Goal: Task Accomplishment & Management: Manage account settings

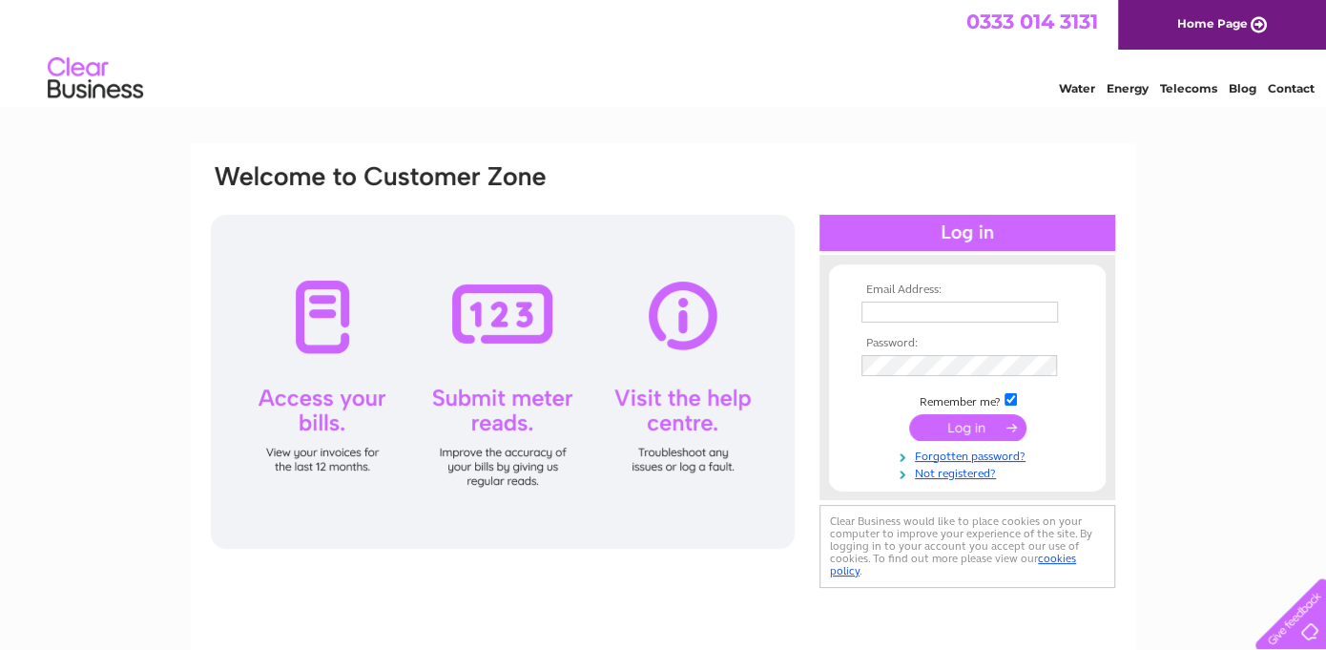
type input "jane@totalpipelinetechnology.co.uk"
click at [972, 425] on input "submit" at bounding box center [967, 427] width 117 height 27
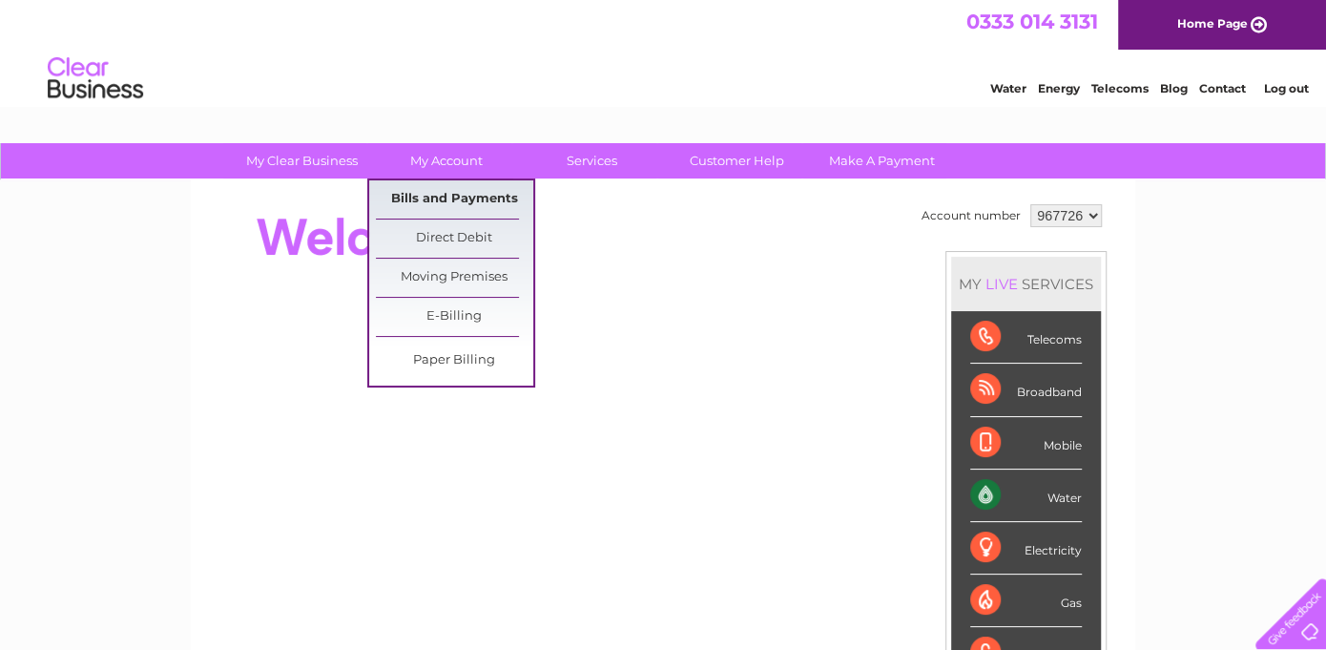
click at [426, 193] on link "Bills and Payments" at bounding box center [454, 199] width 157 height 38
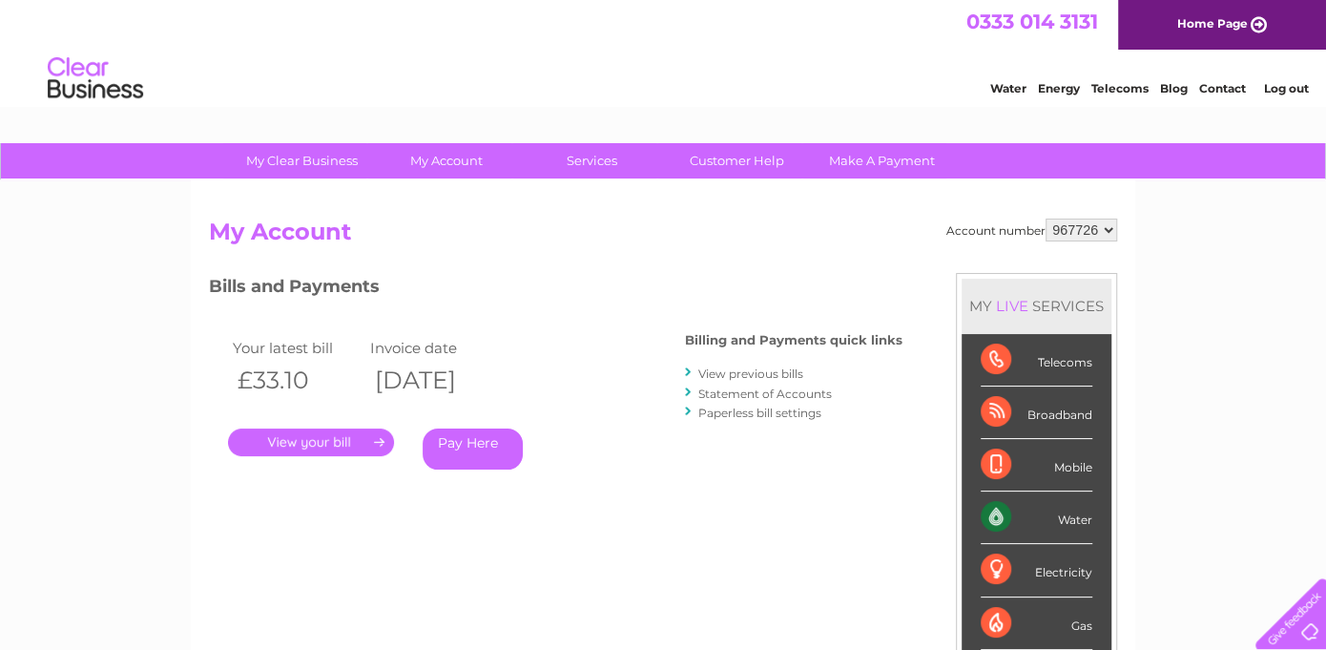
click at [322, 432] on link "." at bounding box center [311, 442] width 166 height 28
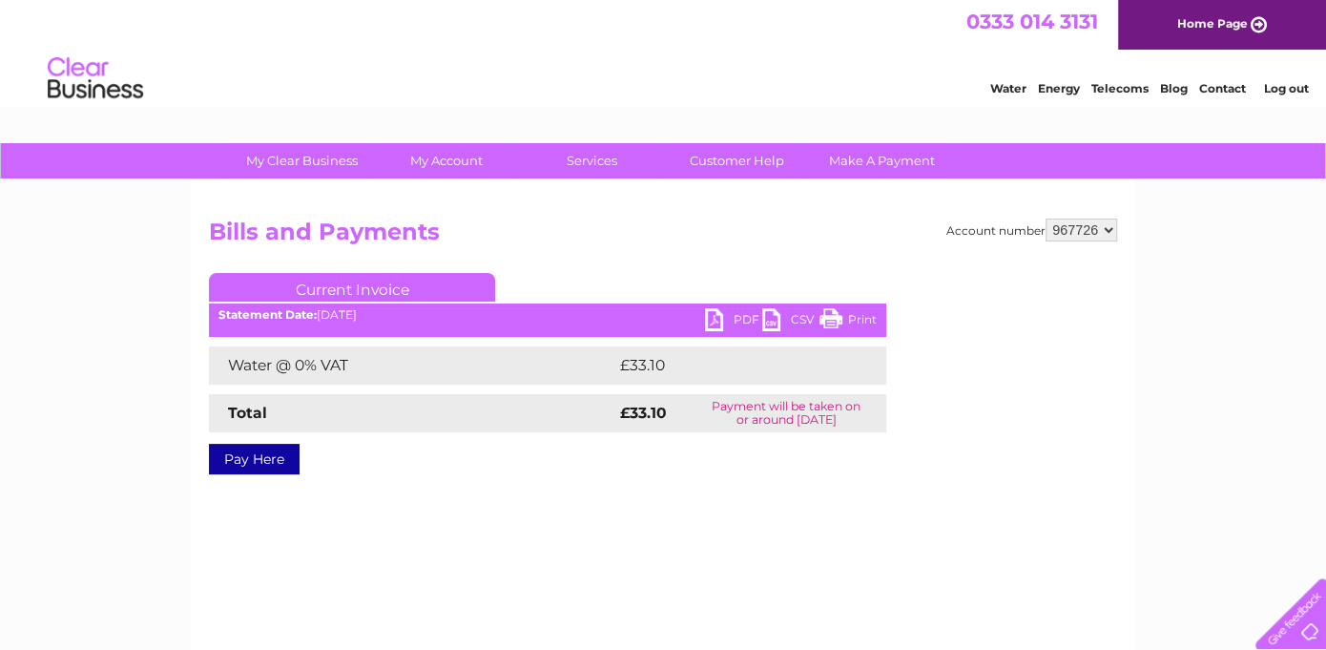
click at [721, 316] on link "PDF" at bounding box center [733, 322] width 57 height 28
